Goal: Information Seeking & Learning: Learn about a topic

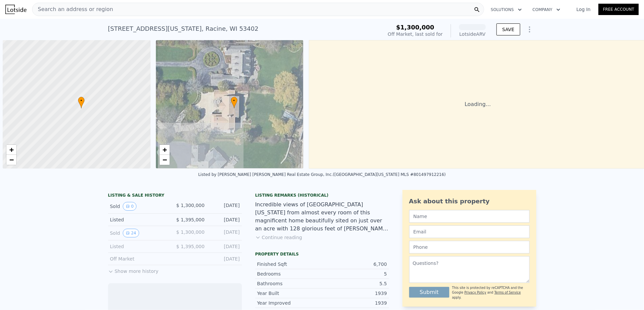
scroll to position [0, 3]
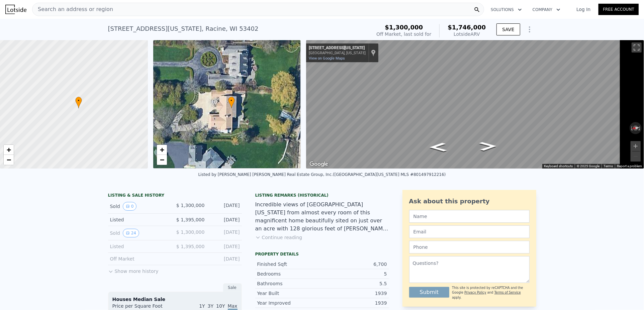
click at [108, 274] on icon at bounding box center [110, 271] width 5 height 5
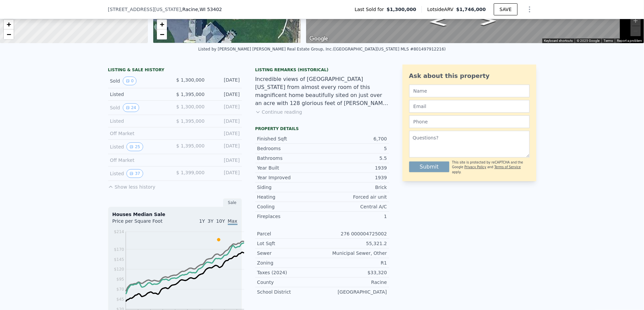
scroll to position [131, 0]
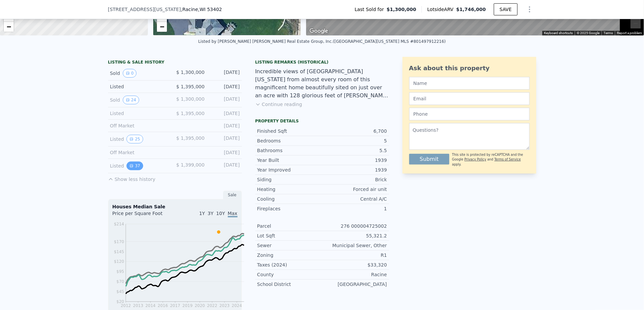
click at [130, 168] on icon "View historical data" at bounding box center [132, 166] width 4 height 4
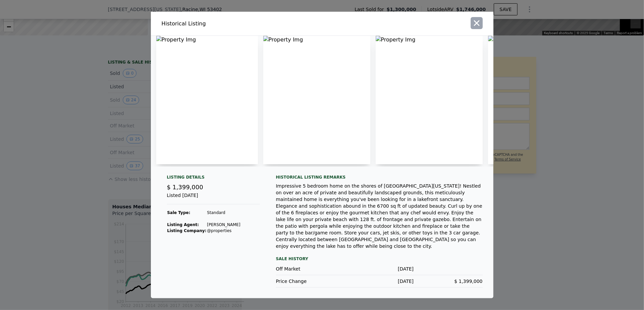
click at [480, 20] on icon "button" at bounding box center [477, 23] width 6 height 6
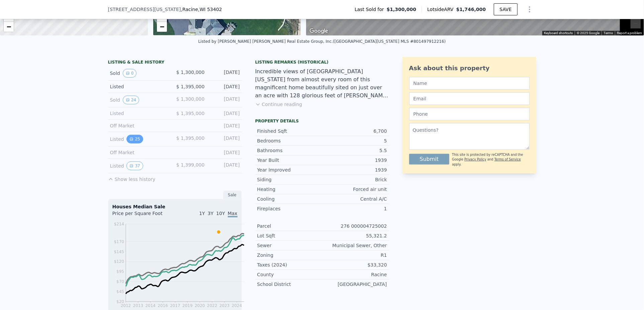
click at [127, 144] on button "25" at bounding box center [135, 139] width 16 height 9
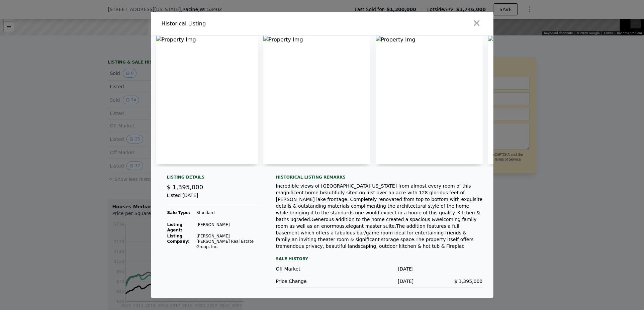
click at [202, 127] on img at bounding box center [207, 100] width 102 height 129
click at [482, 18] on icon "button" at bounding box center [476, 22] width 9 height 9
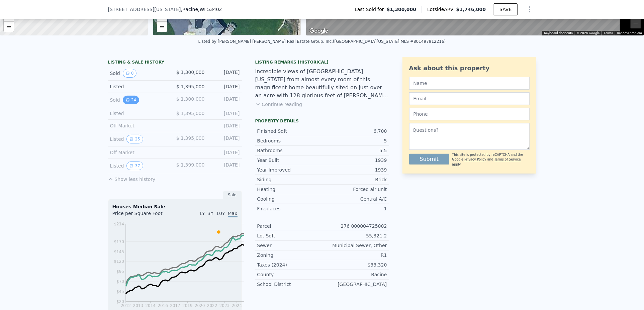
click at [123, 104] on button "24" at bounding box center [131, 100] width 16 height 9
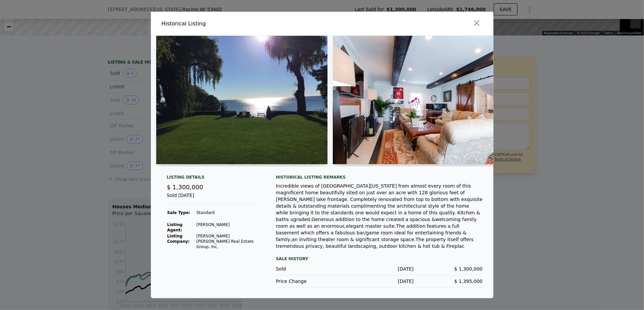
click at [231, 120] on img at bounding box center [241, 100] width 171 height 129
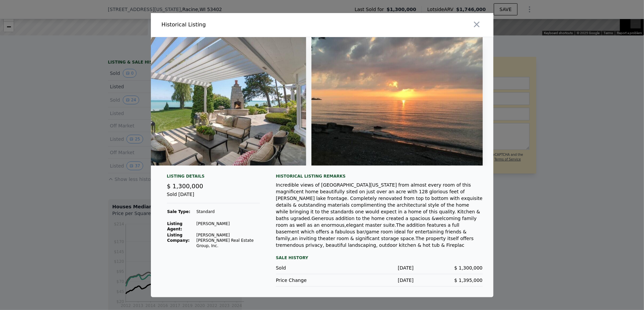
scroll to position [0, 4214]
click at [480, 22] on icon "button" at bounding box center [477, 24] width 6 height 6
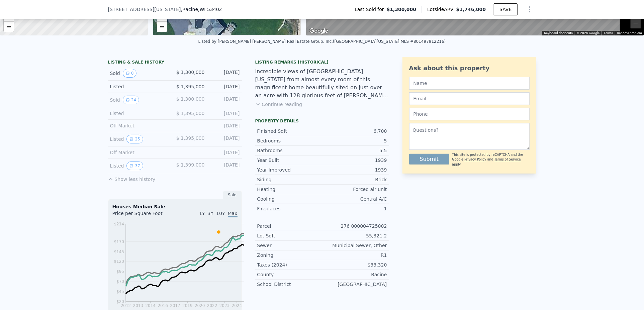
click at [281, 108] on button "Continue reading" at bounding box center [278, 104] width 47 height 7
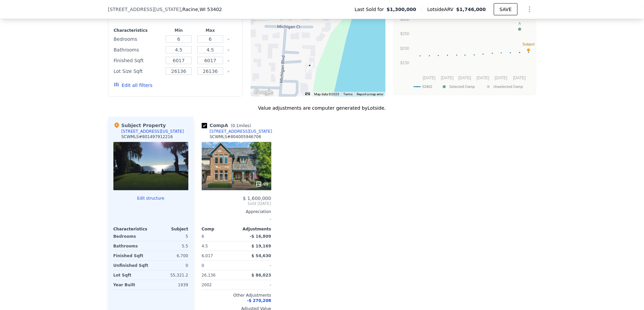
scroll to position [666, 0]
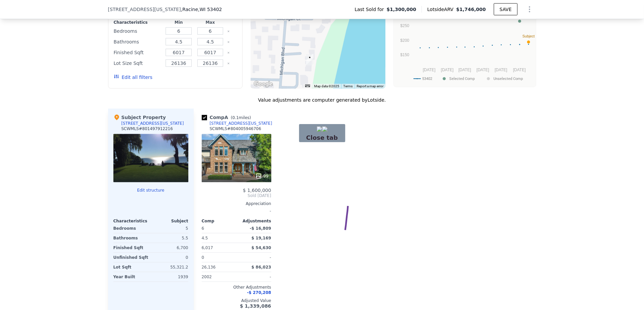
drag, startPoint x: 348, startPoint y: 206, endPoint x: 410, endPoint y: 243, distance: 71.9
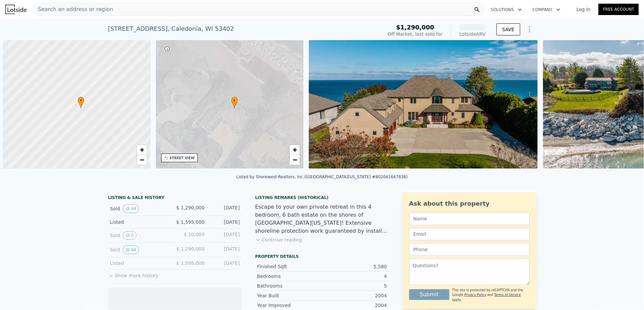
scroll to position [0, 3]
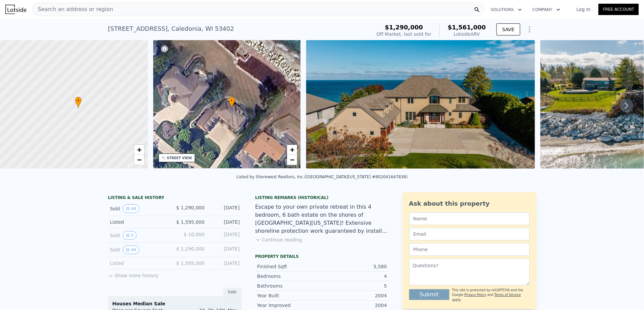
click at [623, 112] on icon at bounding box center [626, 105] width 13 height 13
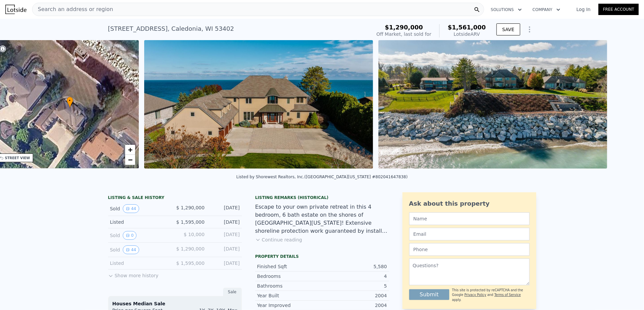
scroll to position [0, 165]
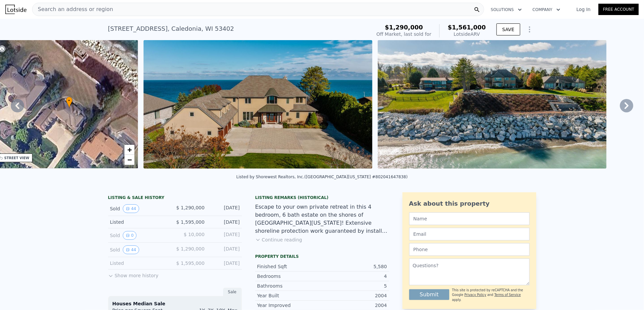
click at [625, 109] on icon at bounding box center [627, 105] width 4 height 7
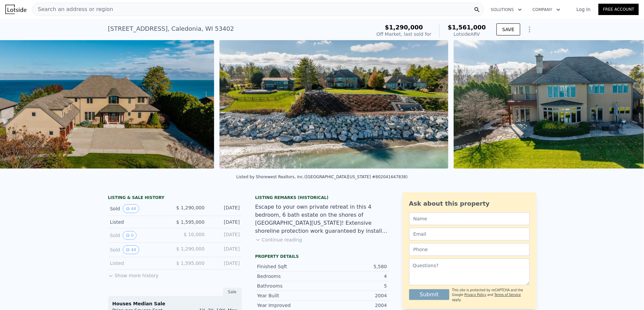
scroll to position [0, 325]
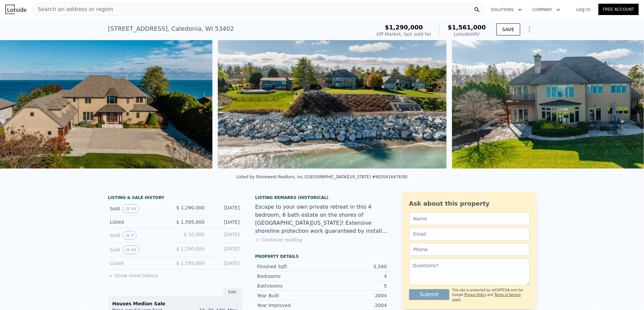
click at [621, 115] on div "• + − • + − STREET VIEW Loading... SATELLITE VIEW" at bounding box center [322, 105] width 644 height 131
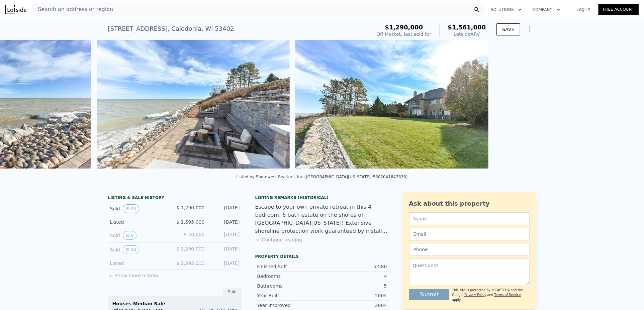
scroll to position [0, 8450]
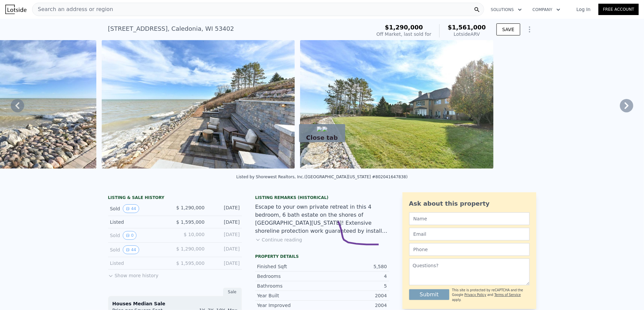
drag, startPoint x: 338, startPoint y: 222, endPoint x: 422, endPoint y: 243, distance: 86.4
